Goal: Task Accomplishment & Management: Use online tool/utility

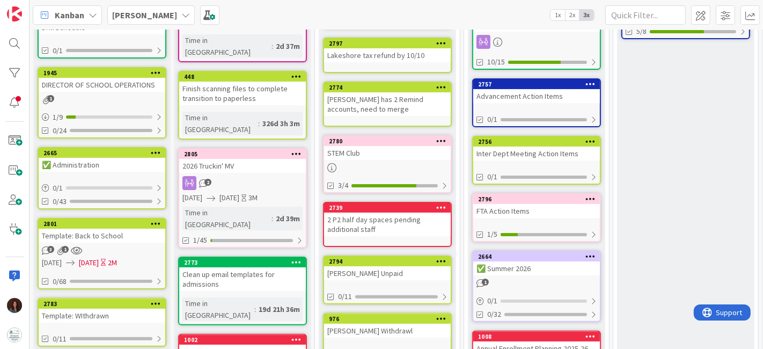
click at [402, 151] on div "STEM Club" at bounding box center [387, 153] width 127 height 14
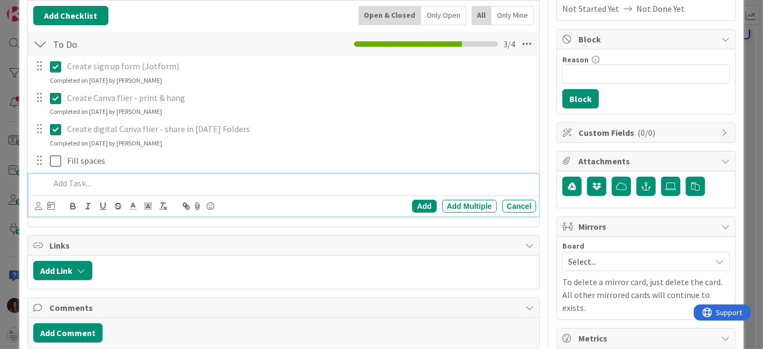
click at [65, 189] on div at bounding box center [291, 183] width 491 height 19
click at [421, 204] on div "Add" at bounding box center [424, 206] width 24 height 13
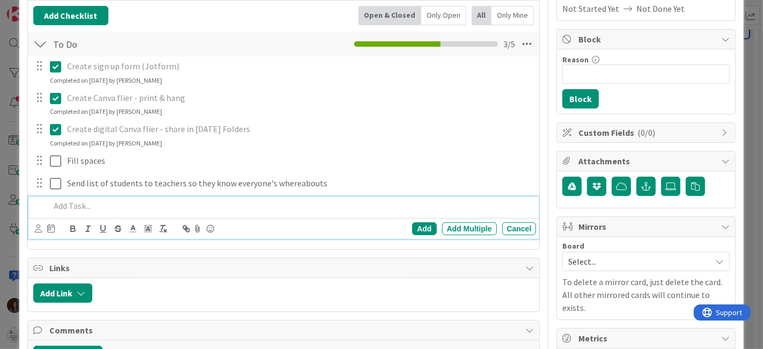
click at [111, 207] on p at bounding box center [291, 206] width 482 height 12
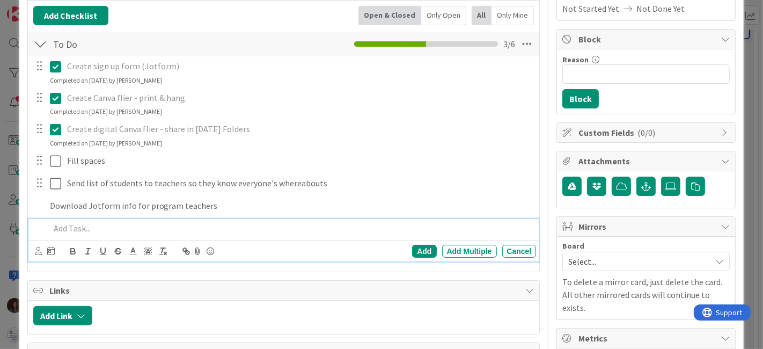
scroll to position [201, 0]
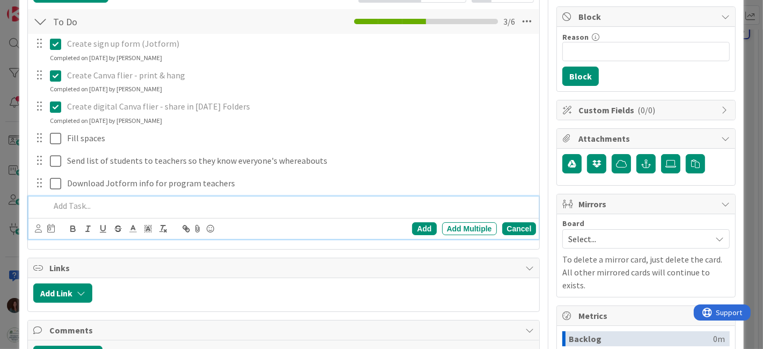
click at [516, 229] on div "Cancel" at bounding box center [519, 228] width 34 height 13
click at [210, 209] on p at bounding box center [291, 206] width 482 height 12
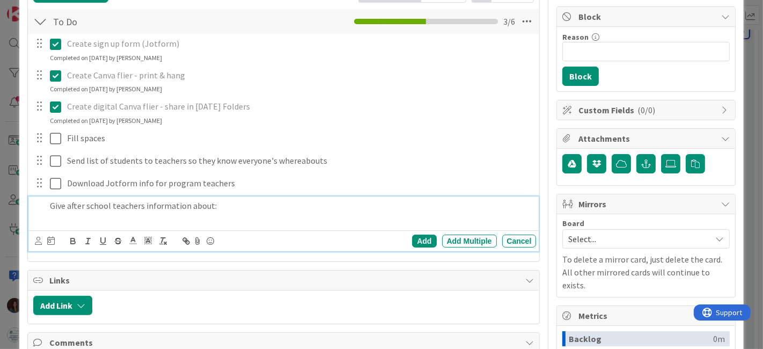
click at [84, 207] on p "Give after school teachers information about:" at bounding box center [291, 206] width 482 height 12
click at [276, 204] on p "Give after VMS school teachers information about:" at bounding box center [291, 206] width 482 height 12
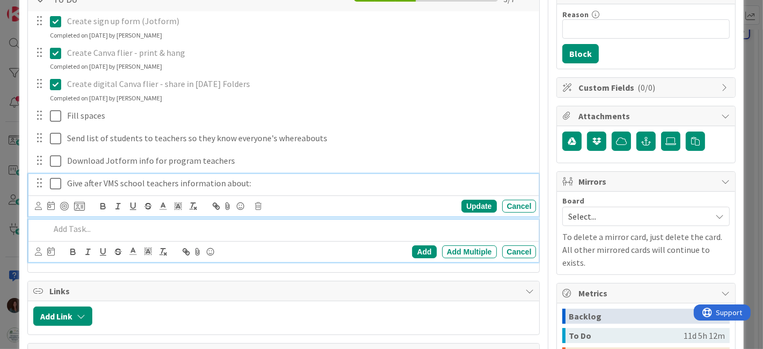
scroll to position [247, 0]
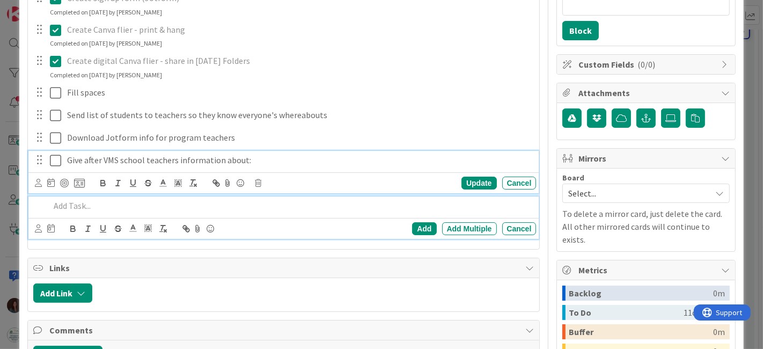
click at [263, 181] on div "Give after VMS school teachers information about: Update Cancel" at bounding box center [283, 172] width 511 height 42
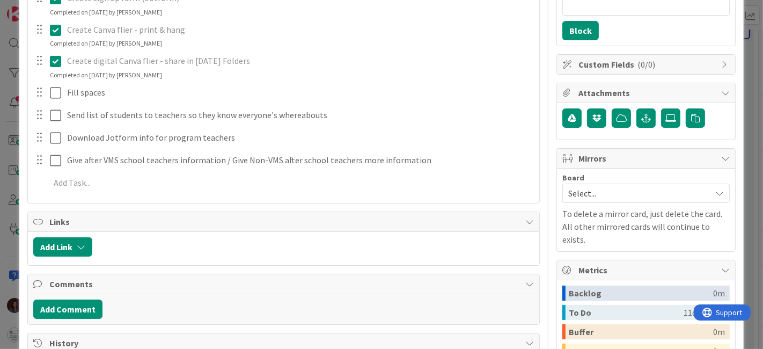
scroll to position [0, 0]
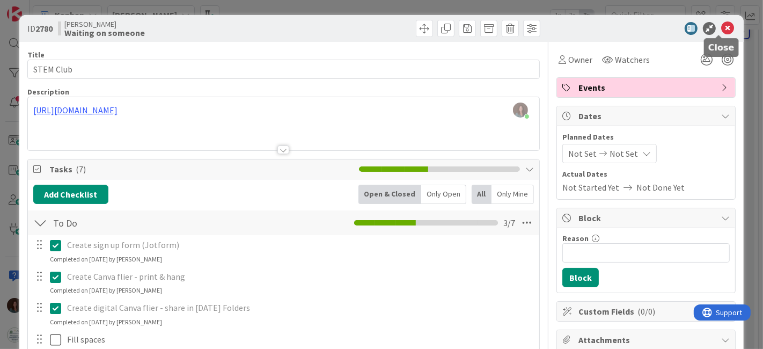
click at [721, 27] on icon at bounding box center [727, 28] width 13 height 13
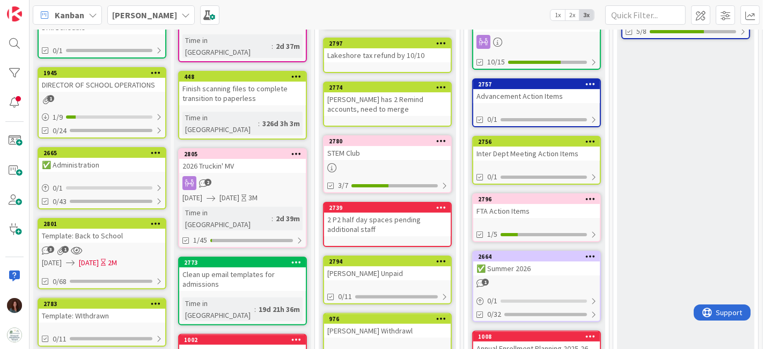
click at [389, 138] on div "2780" at bounding box center [390, 141] width 122 height 8
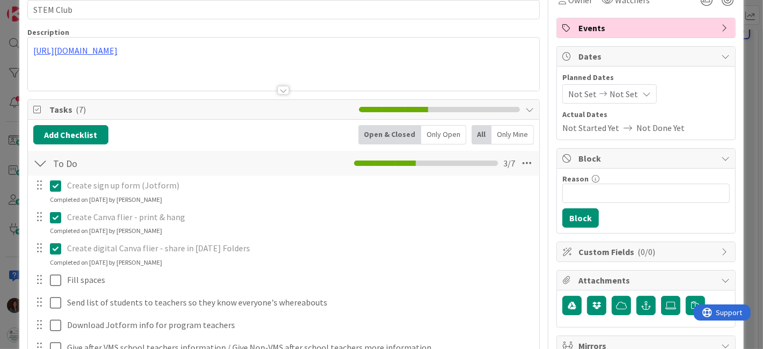
scroll to position [119, 0]
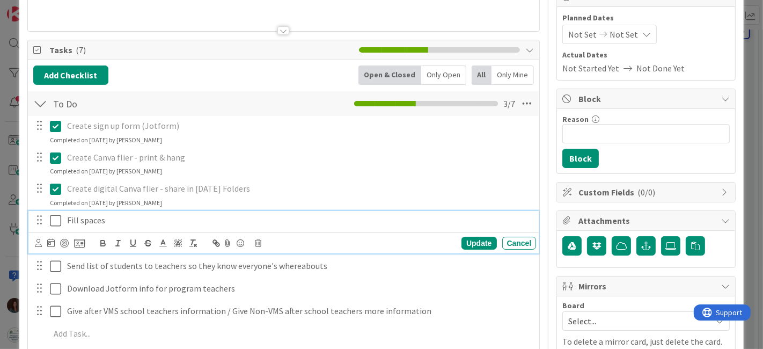
click at [141, 219] on p "Fill spaces" at bounding box center [299, 220] width 465 height 12
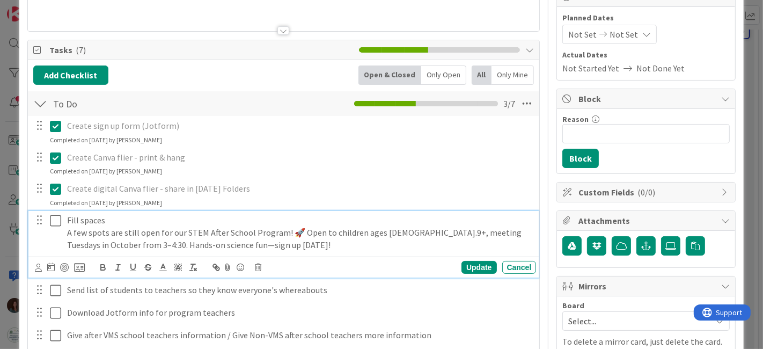
click at [118, 217] on p "Fill spaces" at bounding box center [299, 220] width 465 height 12
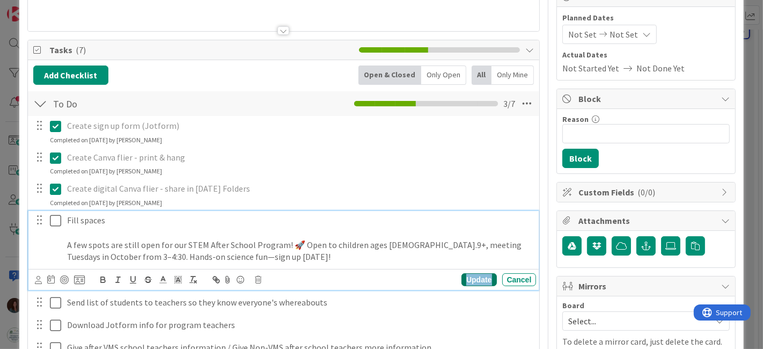
click at [461, 277] on div "Update" at bounding box center [478, 279] width 35 height 13
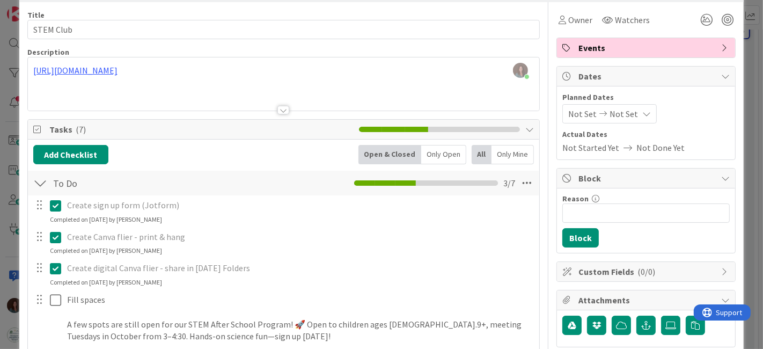
scroll to position [0, 0]
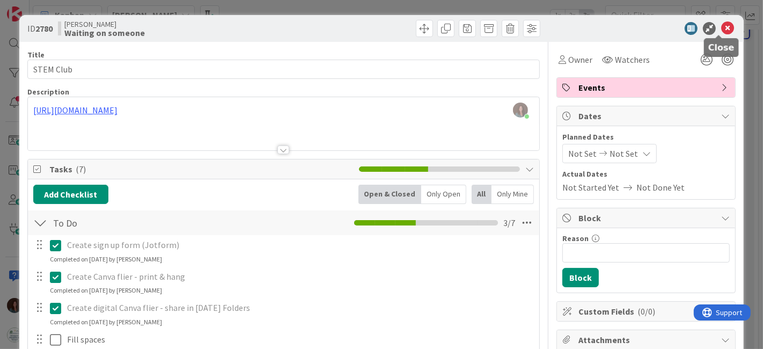
click at [721, 26] on icon at bounding box center [727, 28] width 13 height 13
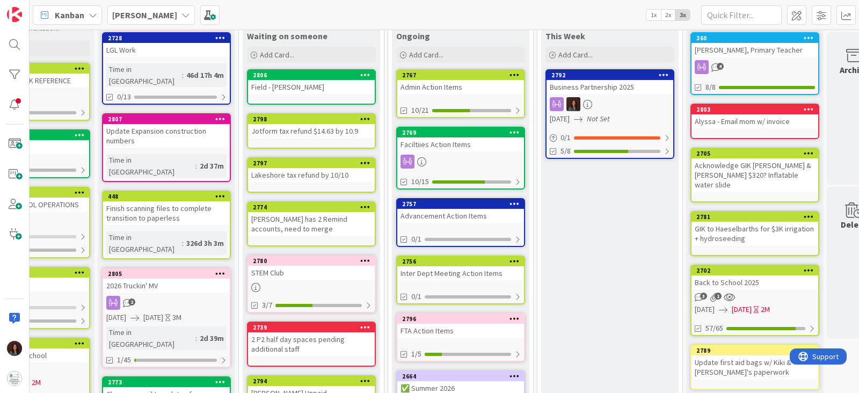
scroll to position [0, 76]
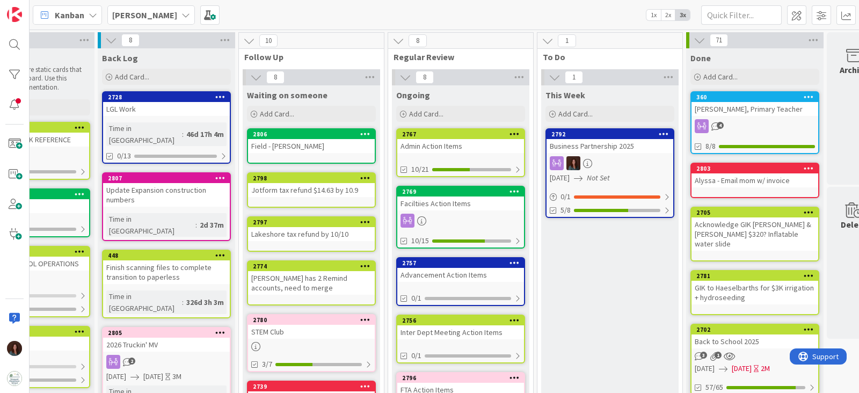
click at [138, 106] on div "LGL Work" at bounding box center [166, 109] width 127 height 14
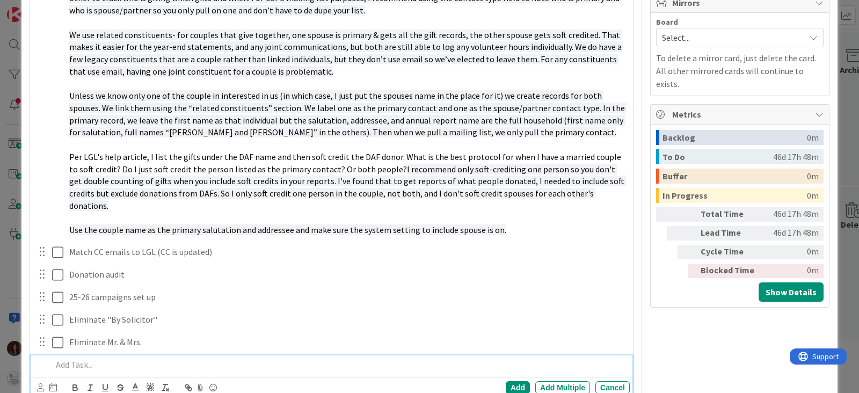
click at [117, 348] on p at bounding box center [338, 364] width 573 height 12
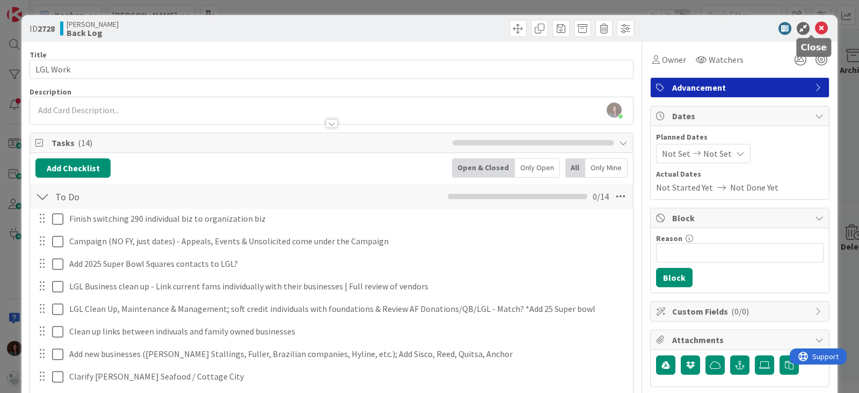
click at [763, 27] on icon at bounding box center [821, 28] width 13 height 13
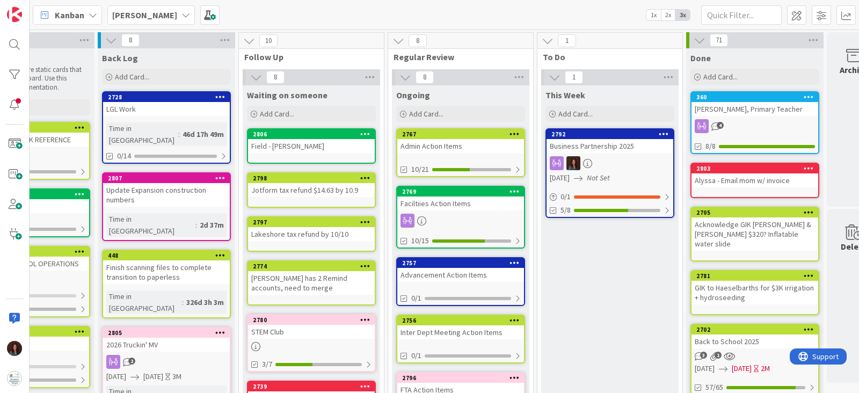
click at [580, 148] on div "Business Partnership 2025" at bounding box center [609, 146] width 127 height 14
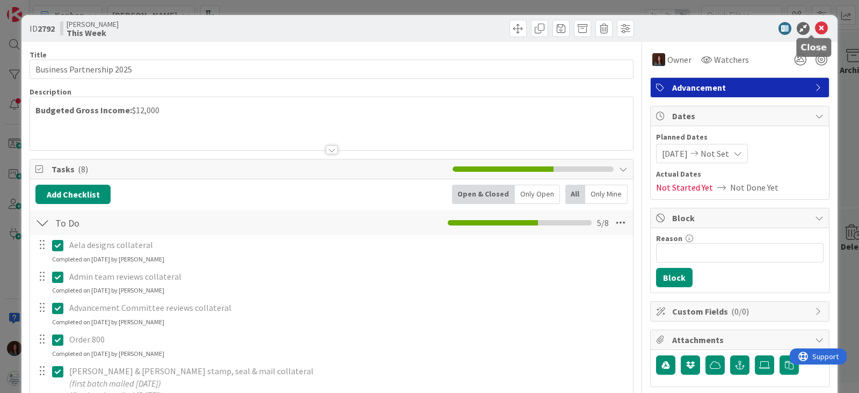
click at [763, 28] on icon at bounding box center [821, 28] width 13 height 13
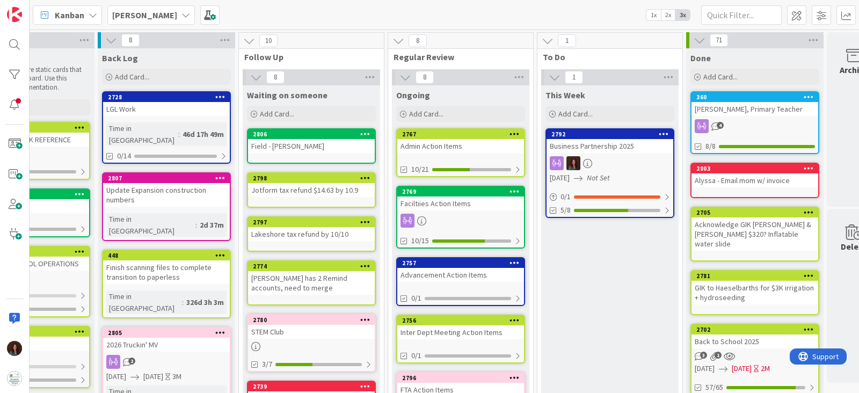
click at [590, 139] on div "Business Partnership 2025" at bounding box center [609, 146] width 127 height 14
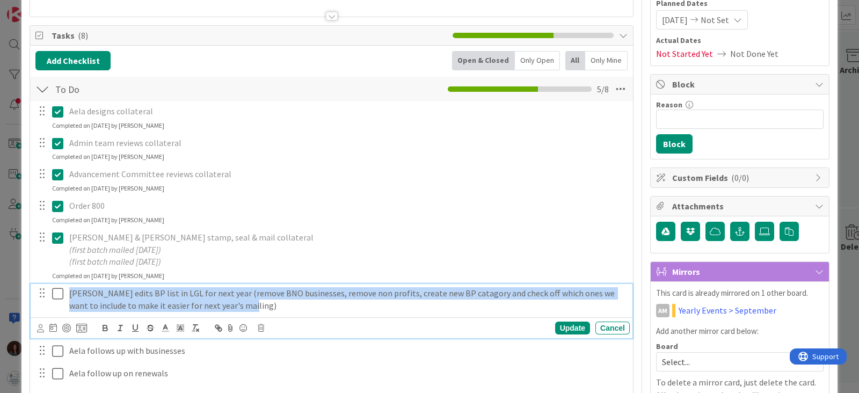
drag, startPoint x: 252, startPoint y: 303, endPoint x: 61, endPoint y: 294, distance: 191.8
click at [60, 294] on div "[PERSON_NAME] edits BP list in LGL for next year (remove BNO businesses, remove…" at bounding box center [332, 299] width 595 height 31
copy p "[PERSON_NAME] edits BP list in LGL for next year (remove BNO businesses, remove…"
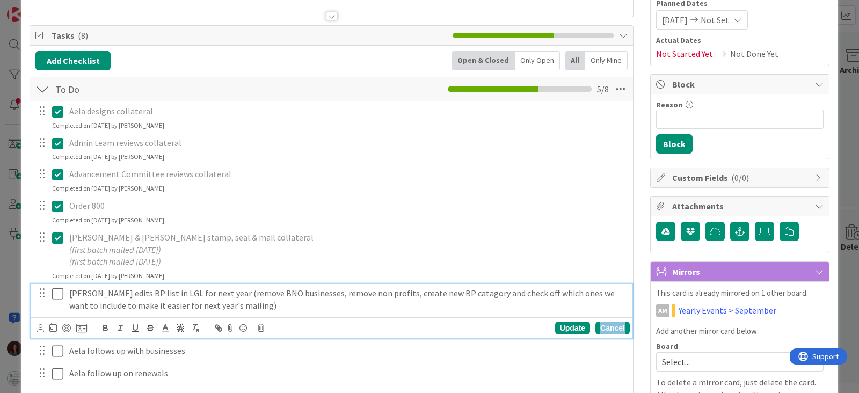
click at [598, 326] on div "Cancel" at bounding box center [612, 327] width 34 height 13
click at [126, 297] on p "[PERSON_NAME] edits BP list in LGL for next year (remove BNO businesses, remove…" at bounding box center [347, 299] width 556 height 24
click at [262, 327] on icon at bounding box center [261, 328] width 6 height 8
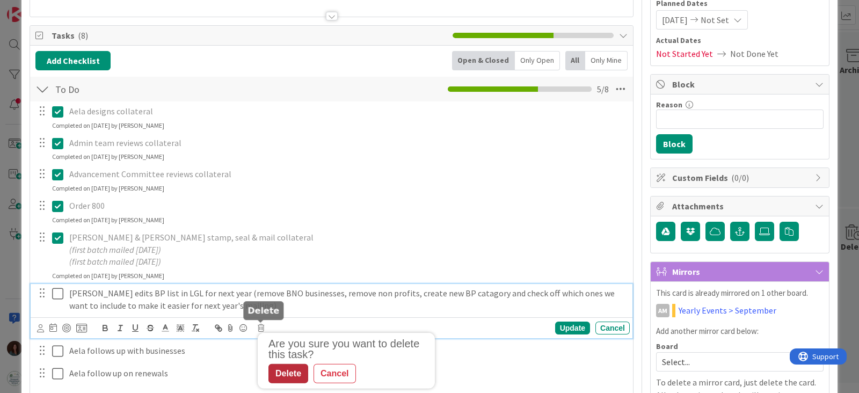
click at [280, 348] on div "Delete" at bounding box center [288, 373] width 40 height 19
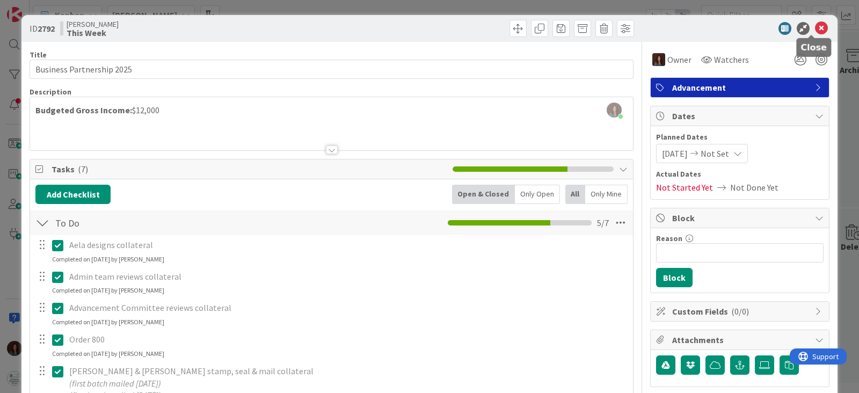
click at [763, 26] on icon at bounding box center [821, 28] width 13 height 13
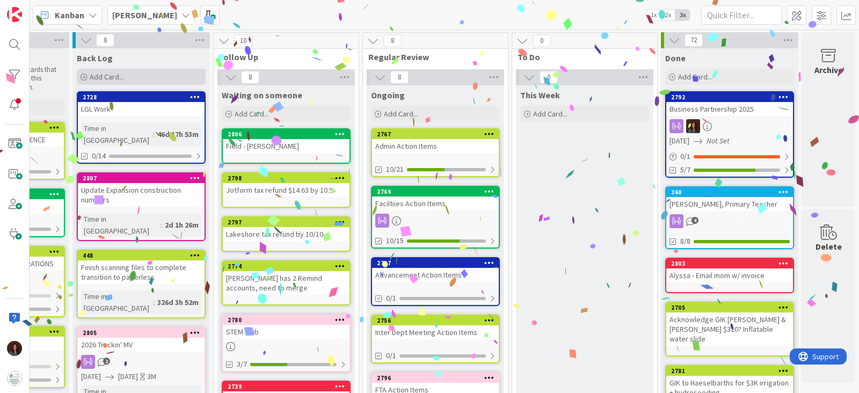
click at [145, 76] on div "Add Card..." at bounding box center [141, 77] width 129 height 16
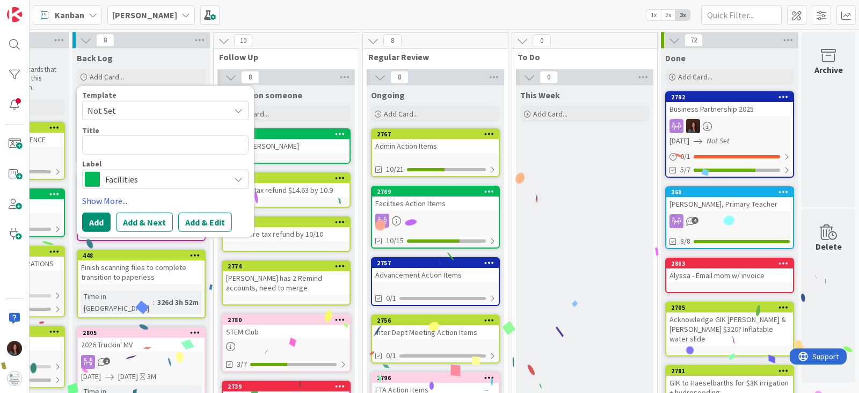
type textarea "x"
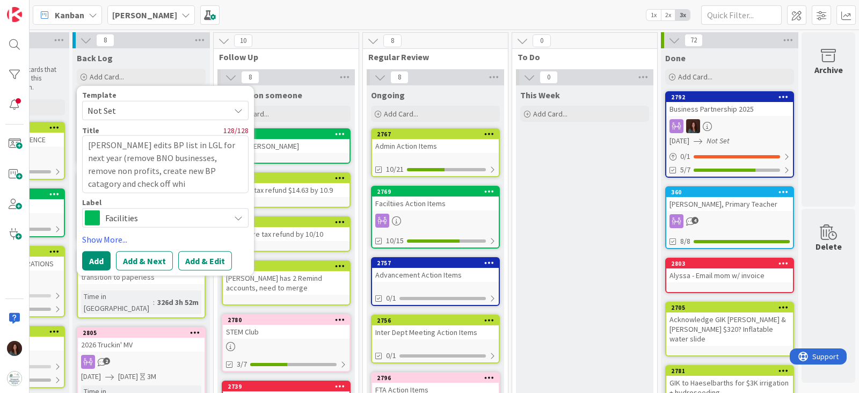
type textarea "[PERSON_NAME] edits BP list in LGL for next year (remove BNO businesses, remove…"
click at [89, 216] on span at bounding box center [92, 217] width 15 height 15
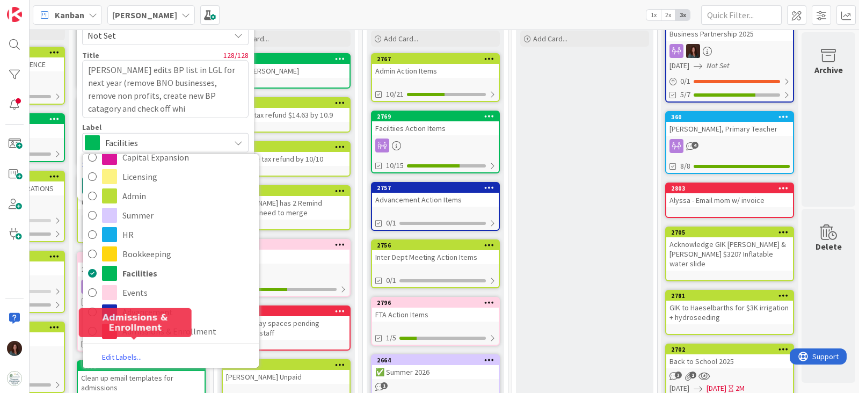
scroll to position [134, 111]
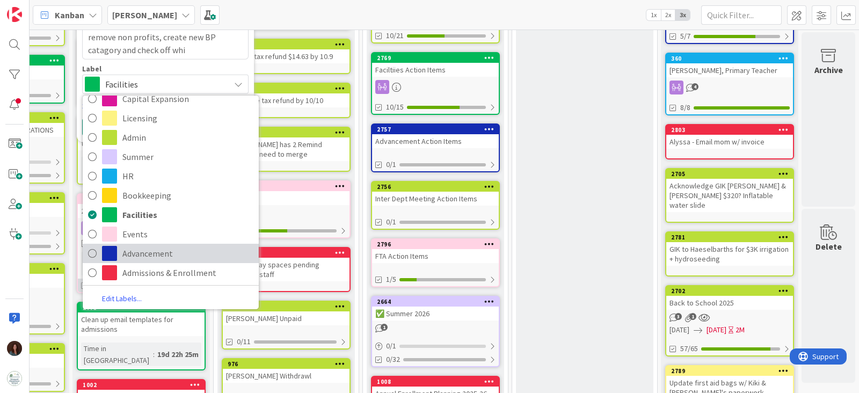
drag, startPoint x: 140, startPoint y: 244, endPoint x: 141, endPoint y: 235, distance: 9.2
click at [140, 245] on span "Advancement" at bounding box center [187, 253] width 131 height 16
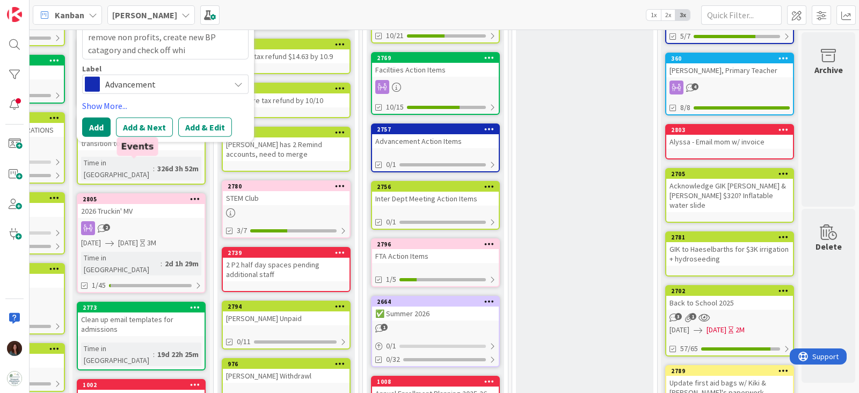
scroll to position [0, 111]
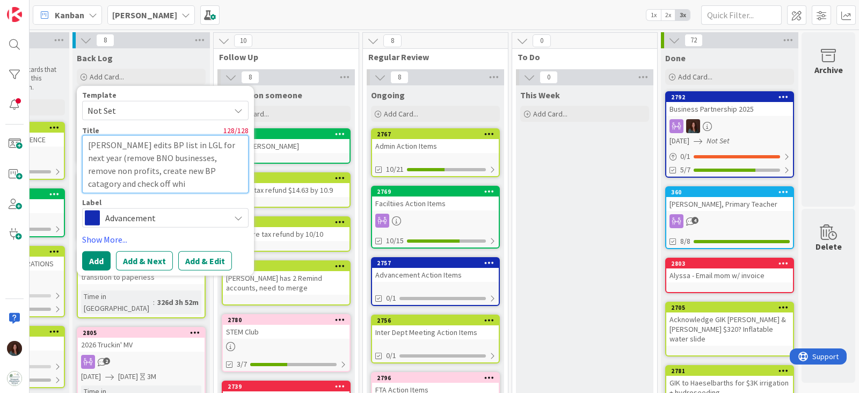
drag, startPoint x: 113, startPoint y: 184, endPoint x: 67, endPoint y: 141, distance: 62.3
click at [77, 141] on div "Template Not Set Title 128 / 128 Rhiannon edits BP list in LGL for next year (r…" at bounding box center [165, 181] width 177 height 190
type textarea "x"
type textarea "B"
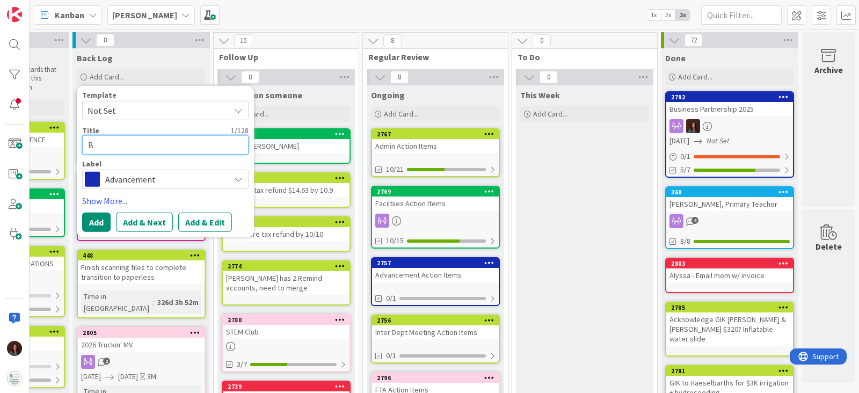
type textarea "x"
type textarea "BP"
type textarea "x"
type textarea "BP"
type textarea "x"
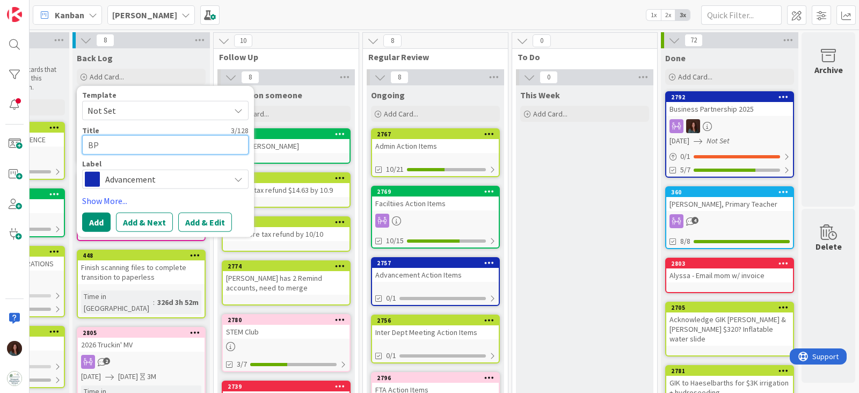
type textarea "BP L"
type textarea "x"
type textarea "BP LG"
type textarea "x"
type textarea "BP LGL"
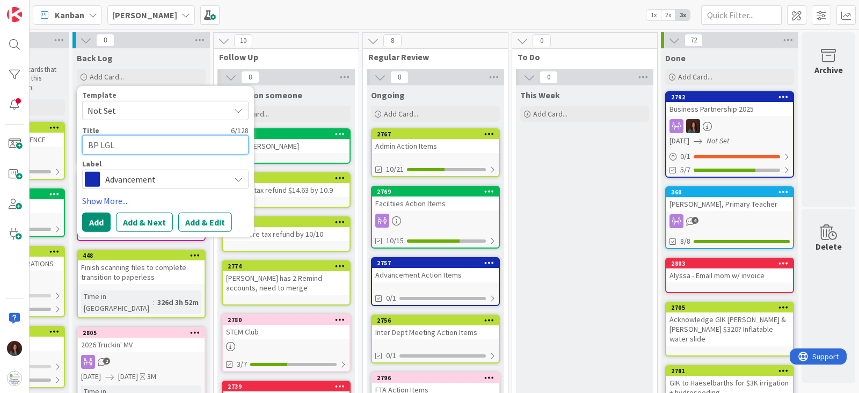
type textarea "x"
type textarea "BP LGL"
type textarea "x"
type textarea "BP LGL W"
type textarea "x"
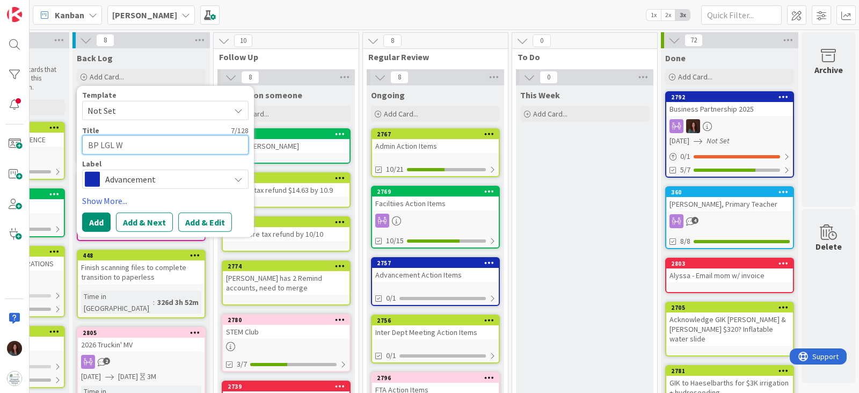
type textarea "BP LGL Wo"
type textarea "x"
type textarea "BP LGL Wor"
type textarea "x"
type textarea "BP LGL Work"
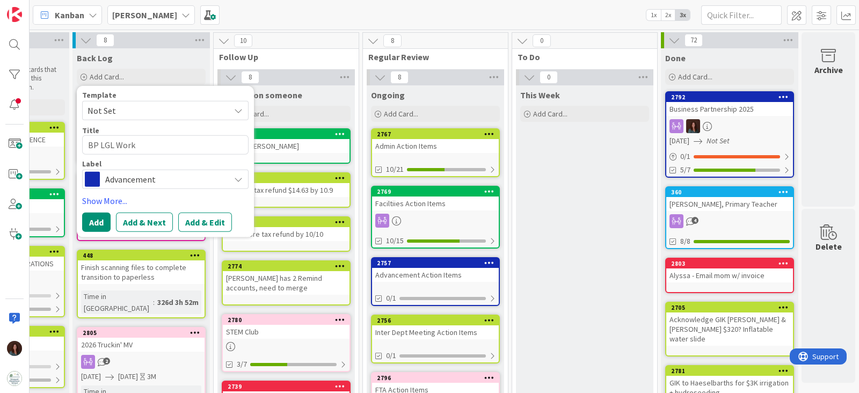
click at [77, 226] on div "Template Not Set Title 11 / 128 BP LGL Work Label Advancement Capital Expansion…" at bounding box center [165, 161] width 177 height 151
click at [82, 226] on button "Add" at bounding box center [96, 221] width 28 height 19
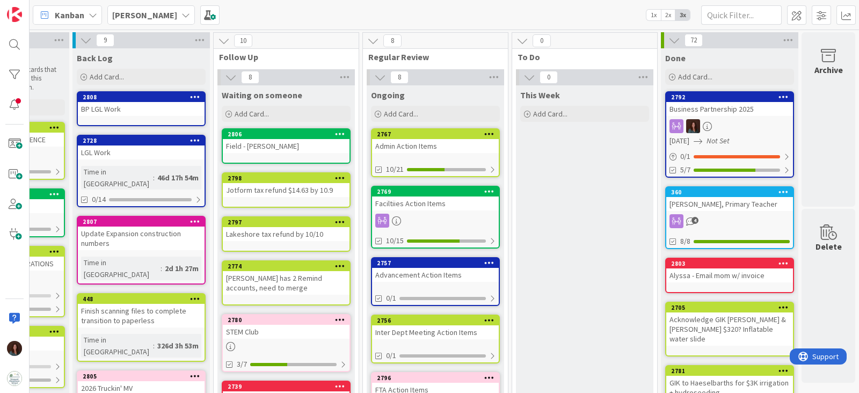
click at [101, 104] on div "BP LGL Work" at bounding box center [141, 109] width 127 height 14
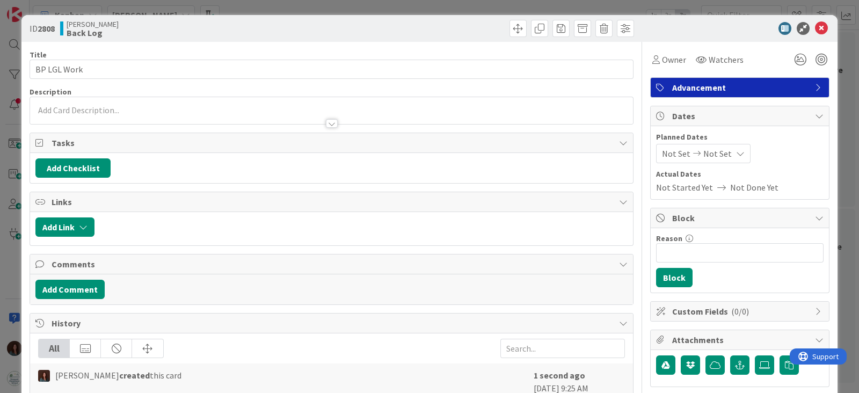
click at [186, 104] on p at bounding box center [331, 110] width 592 height 12
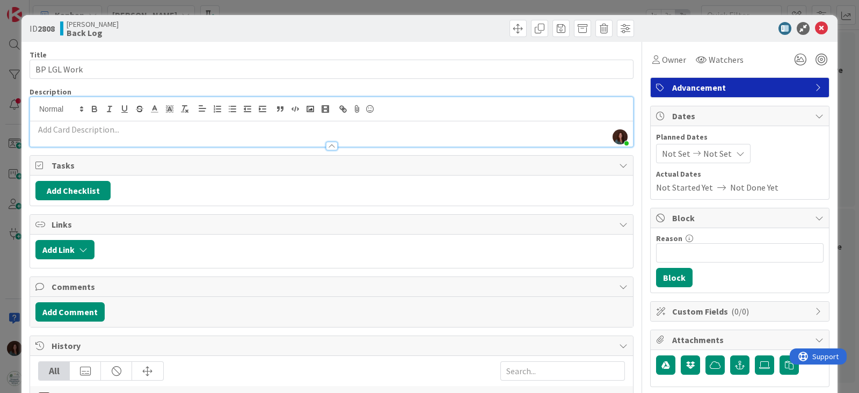
click at [110, 136] on div at bounding box center [331, 140] width 603 height 11
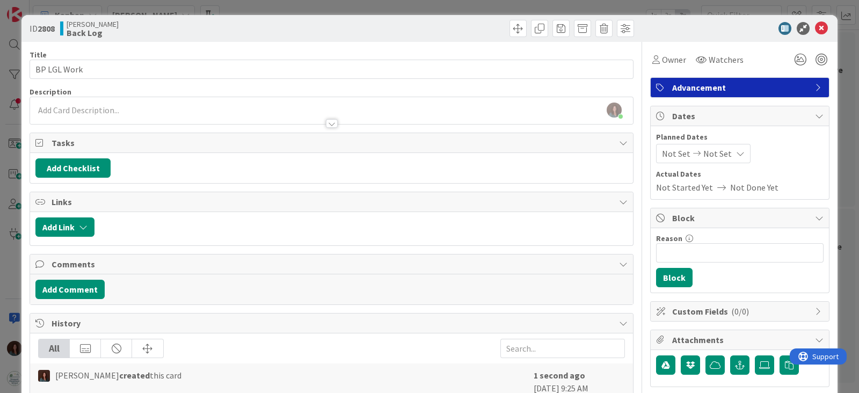
click at [94, 108] on p at bounding box center [331, 110] width 592 height 12
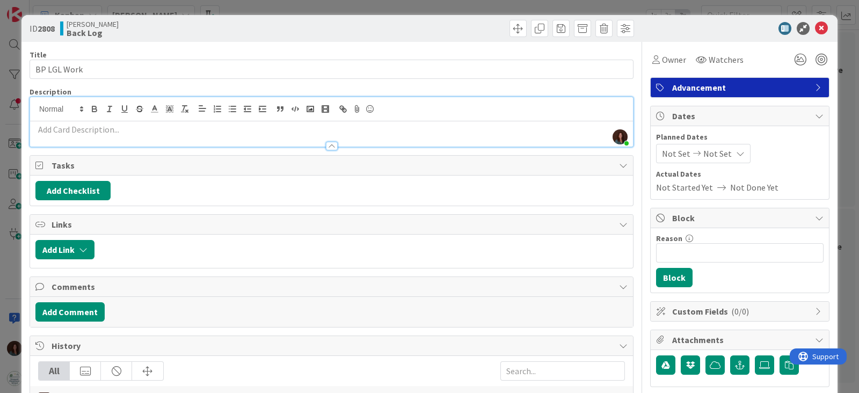
click at [133, 128] on p at bounding box center [331, 129] width 592 height 12
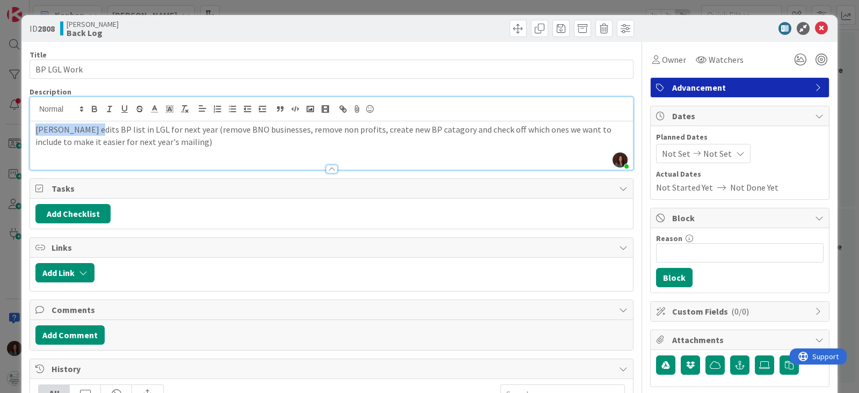
drag, startPoint x: 90, startPoint y: 129, endPoint x: 0, endPoint y: 130, distance: 90.2
click at [0, 130] on div "ID 2808 Rhiannon Back Log Title 11 / 128 BP LGL Work Description [PERSON_NAME] …" at bounding box center [429, 196] width 859 height 393
click at [184, 143] on p "Edit BP list in LGL for next year (remove BNO businesses, remove non profits, c…" at bounding box center [331, 135] width 592 height 24
click at [149, 131] on p "Edit BP list in LGL for next year (remove BNO businesses, remove non profits, c…" at bounding box center [331, 135] width 592 height 24
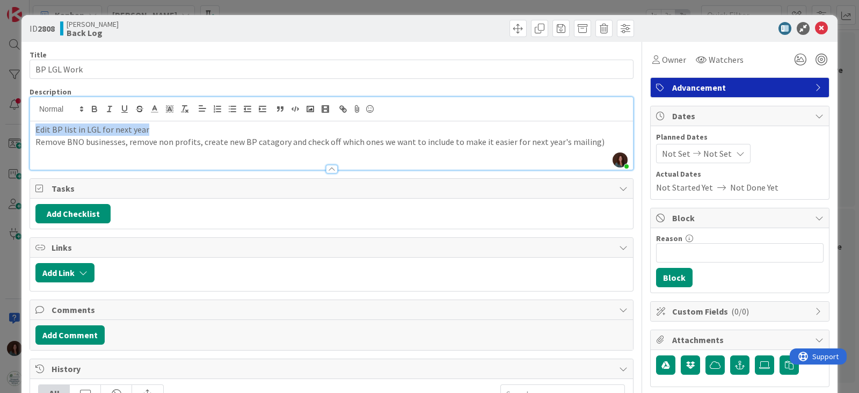
drag, startPoint x: 179, startPoint y: 130, endPoint x: 19, endPoint y: 126, distance: 159.4
click at [19, 126] on div "ID 2808 Rhiannon Back Log Title 11 / 128 BP LGL Work Description [PERSON_NAME] …" at bounding box center [429, 196] width 859 height 393
click at [153, 131] on p "Edit BP list in LGL for next year" at bounding box center [331, 129] width 592 height 12
click at [267, 143] on p "Remove BNO businesses, remove non profits, create new BP catagory and check off…" at bounding box center [331, 142] width 592 height 12
click at [763, 33] on icon at bounding box center [821, 28] width 13 height 13
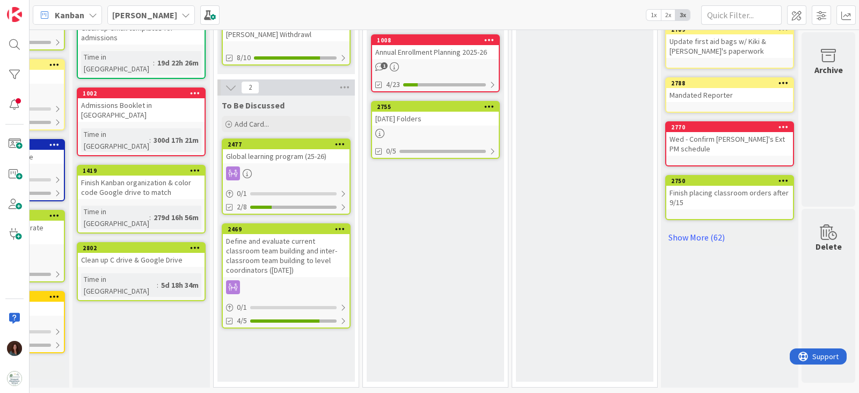
scroll to position [481, 111]
click at [252, 149] on div "Global learning program (25-26)" at bounding box center [286, 156] width 127 height 14
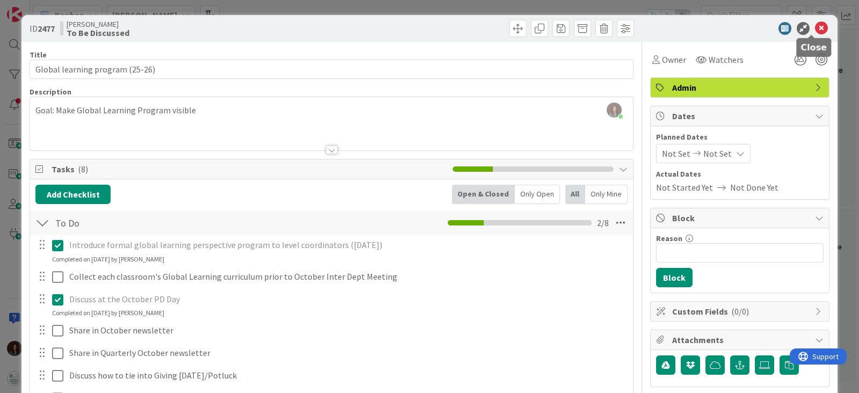
click at [763, 25] on icon at bounding box center [821, 28] width 13 height 13
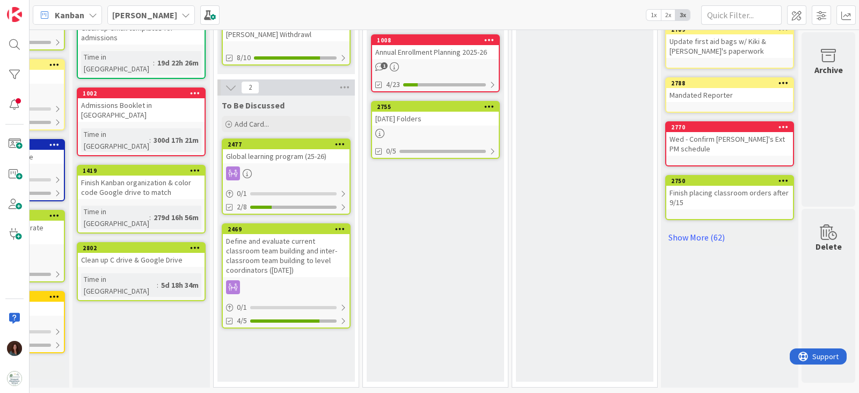
click at [276, 259] on div "Define and evaluate current classroom team building and inter-classroom team bu…" at bounding box center [286, 255] width 127 height 43
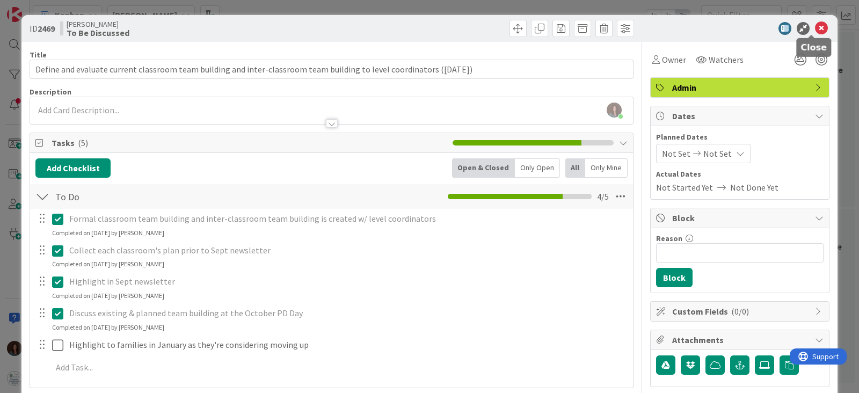
click at [763, 26] on div at bounding box center [734, 28] width 190 height 13
click at [763, 27] on icon at bounding box center [821, 28] width 13 height 13
